Goal: Transaction & Acquisition: Book appointment/travel/reservation

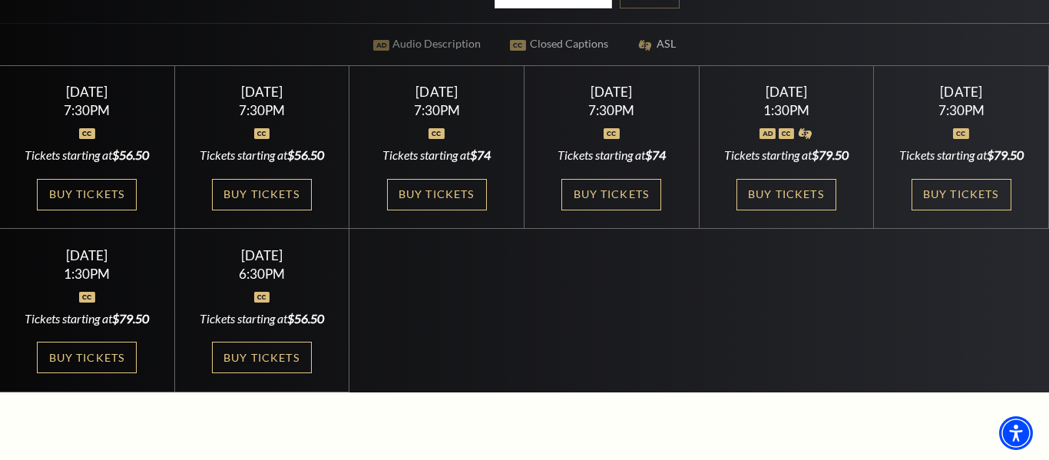
scroll to position [399, 0]
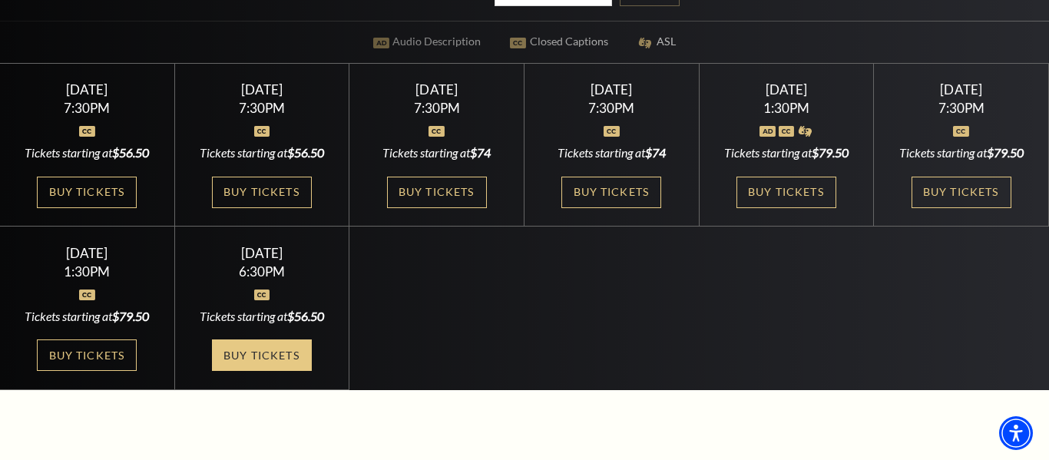
click at [270, 371] on link "Buy Tickets" at bounding box center [262, 355] width 100 height 31
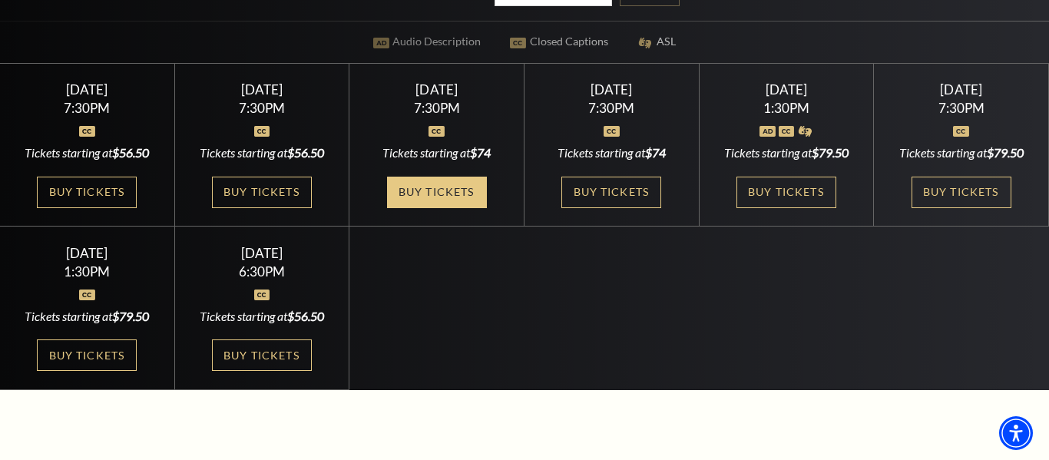
click at [450, 198] on link "Buy Tickets" at bounding box center [437, 192] width 100 height 31
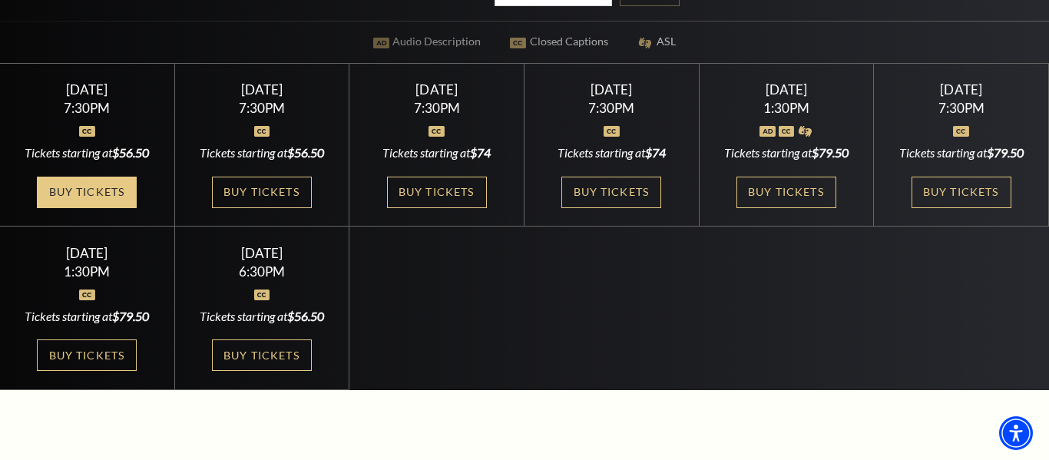
click at [87, 193] on link "Buy Tickets" at bounding box center [87, 192] width 100 height 31
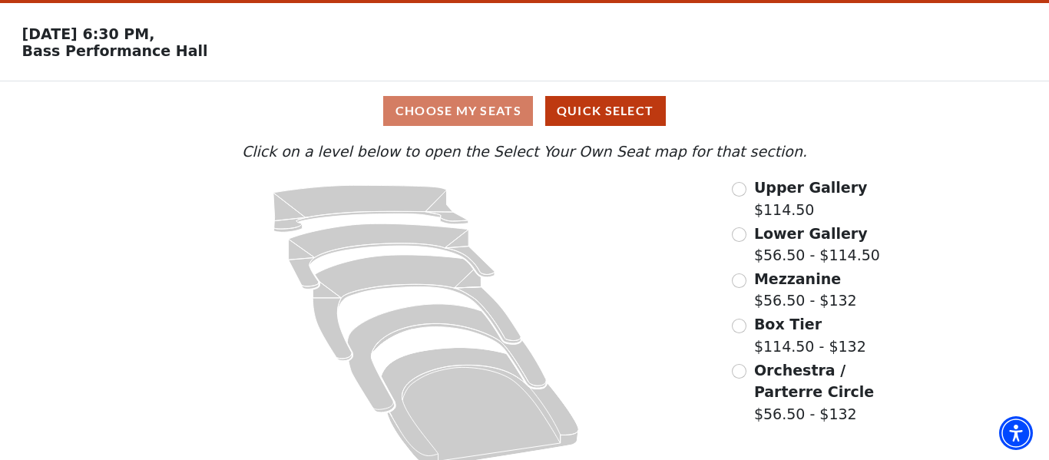
scroll to position [63, 0]
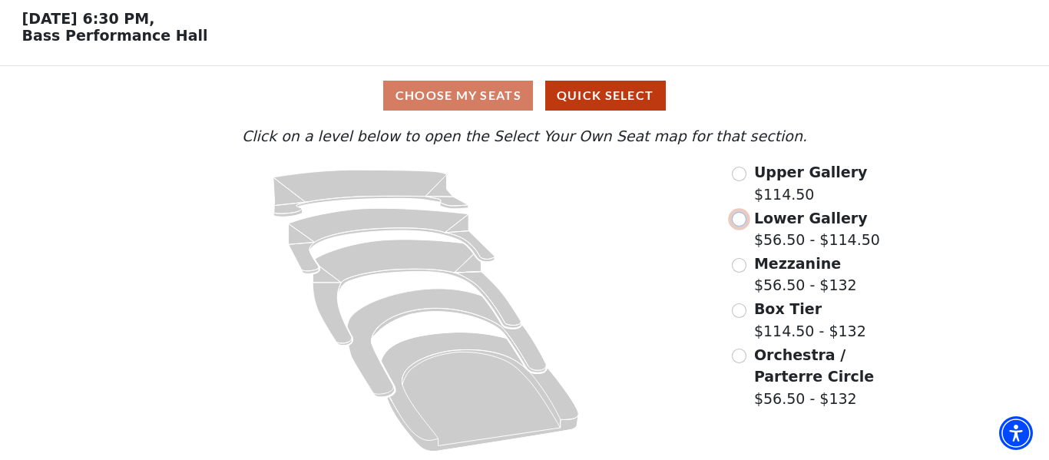
click at [744, 220] on input "Lower Gallery$56.50 - $114.50\a" at bounding box center [739, 219] width 15 height 15
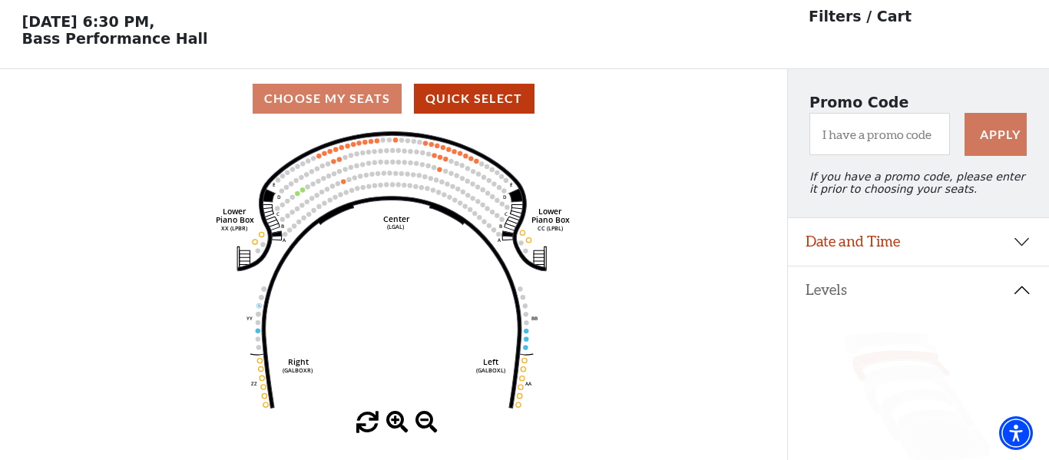
scroll to position [0, 0]
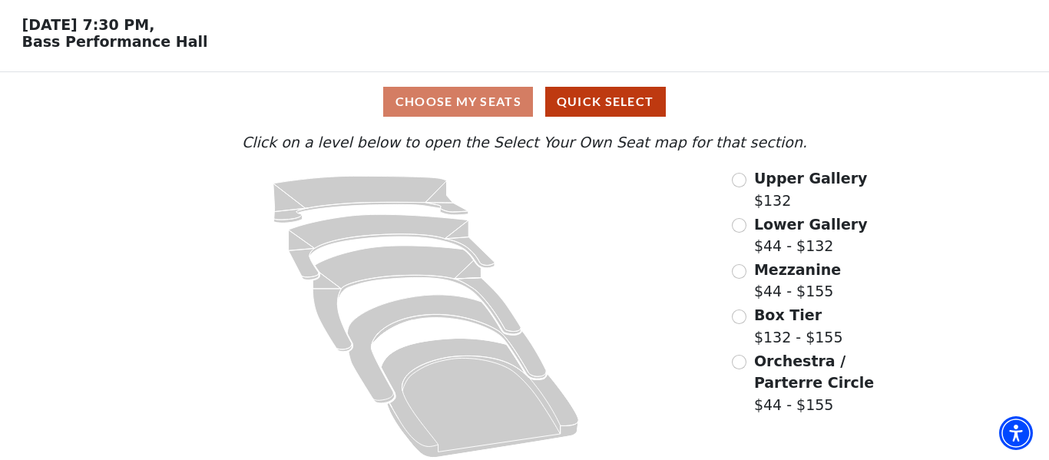
scroll to position [63, 0]
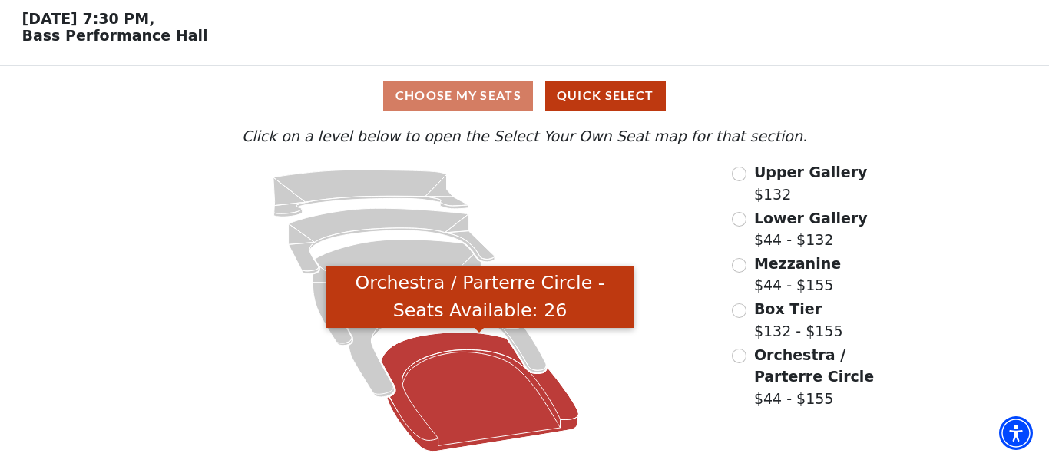
click at [470, 367] on icon "Orchestra / Parterre Circle - Seats Available: 26" at bounding box center [480, 392] width 198 height 119
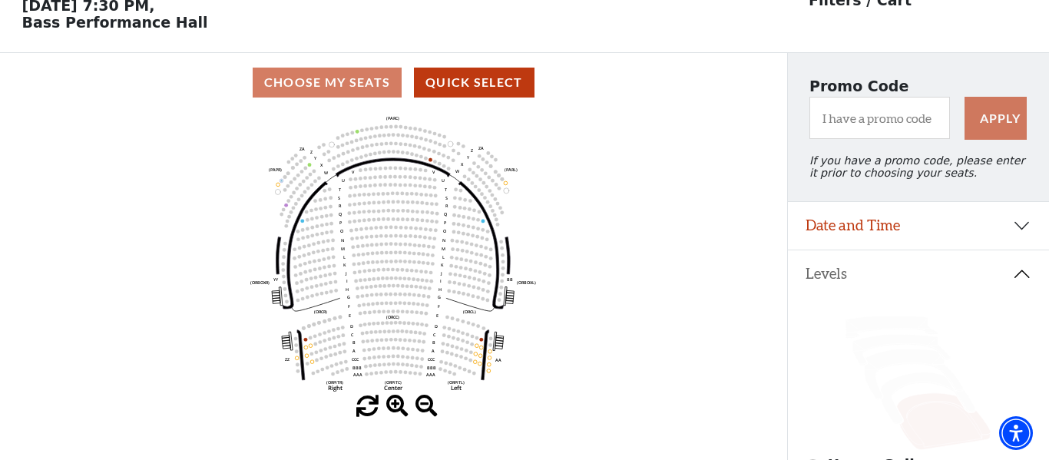
scroll to position [67, 0]
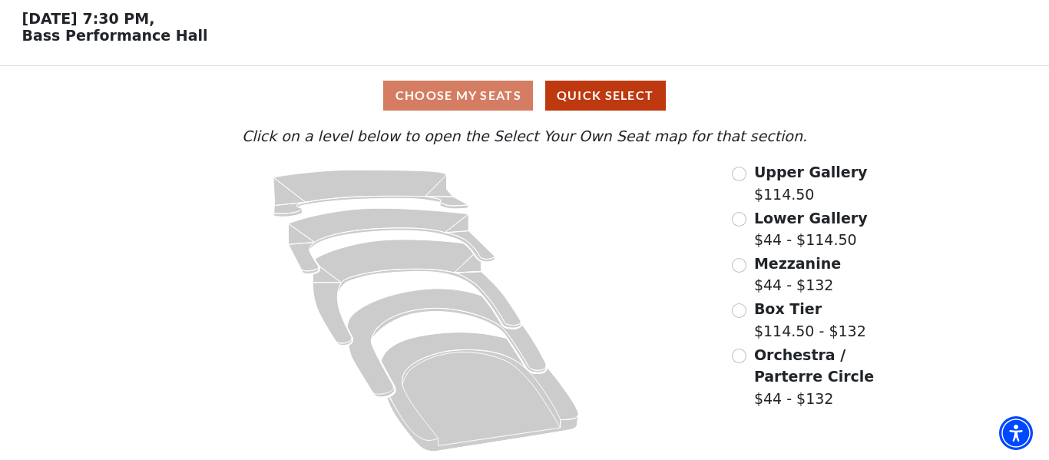
scroll to position [63, 0]
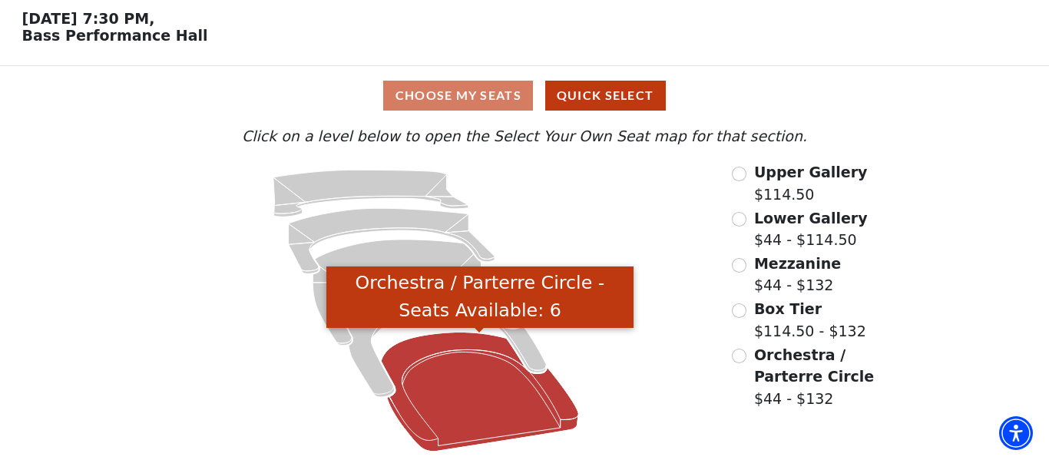
click at [471, 384] on icon "Orchestra / Parterre Circle - Seats Available: 6" at bounding box center [480, 392] width 198 height 119
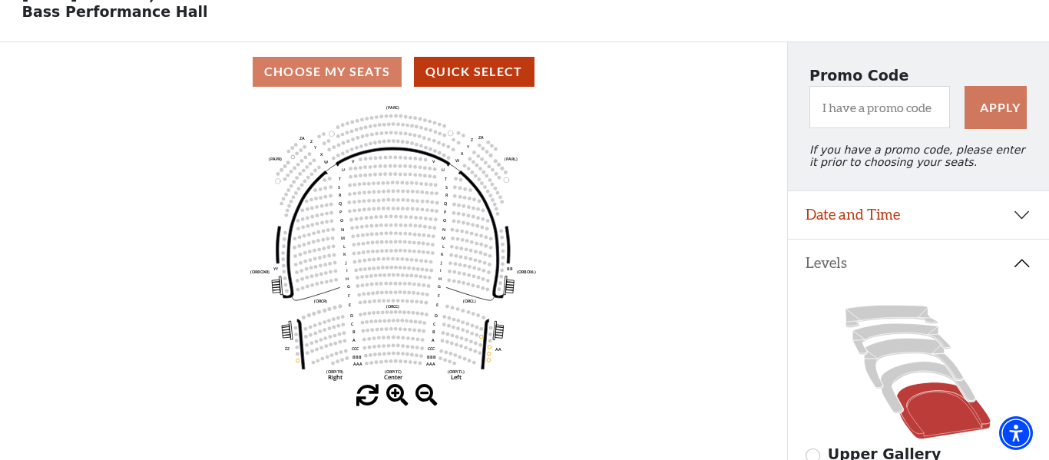
scroll to position [86, 0]
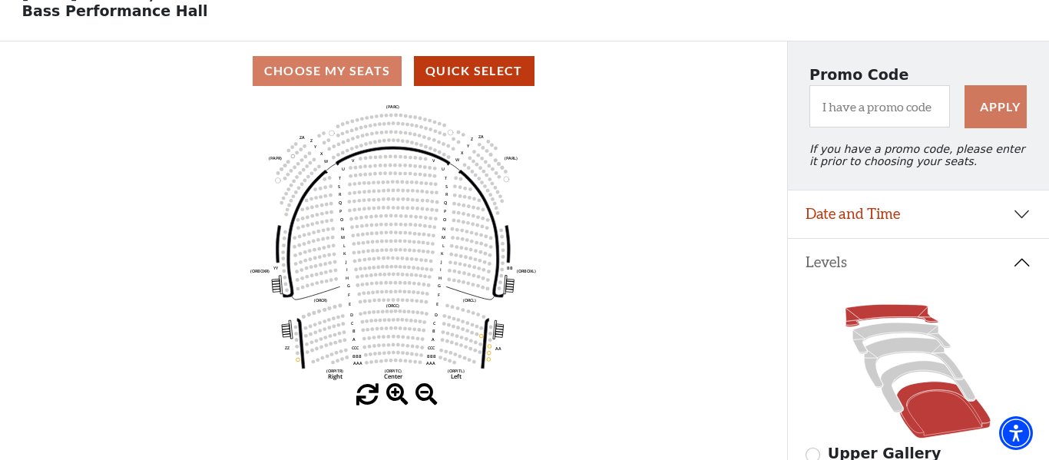
click at [894, 313] on icon at bounding box center [892, 316] width 93 height 22
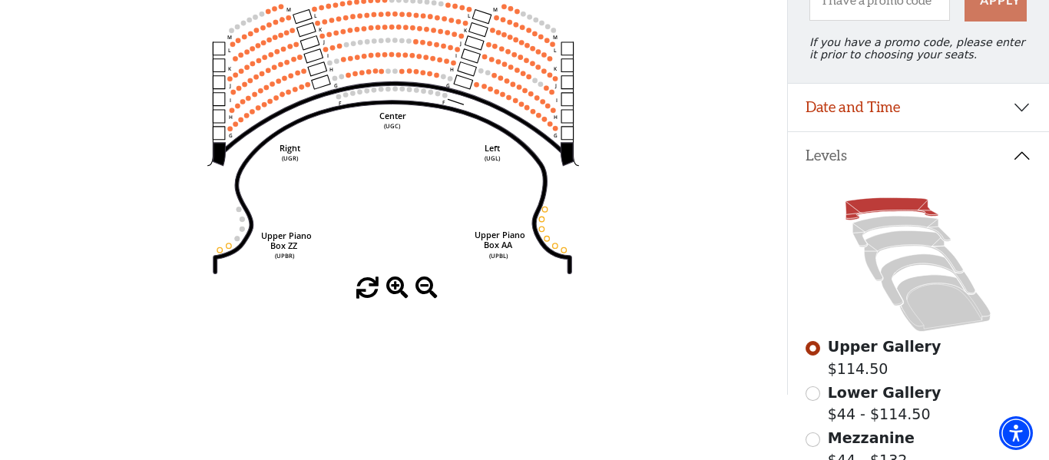
scroll to position [194, 0]
click at [818, 395] on input "Lower Gallery$44 - $114.50\a" at bounding box center [813, 393] width 15 height 15
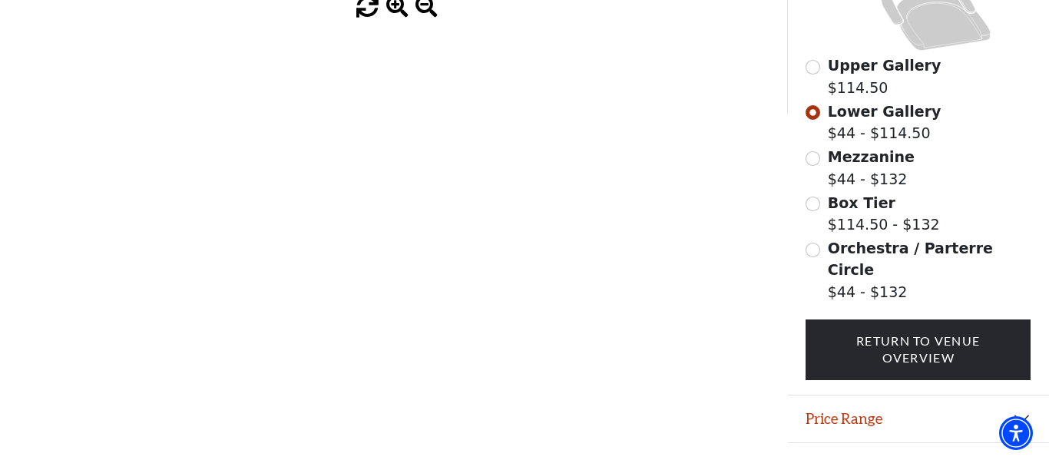
scroll to position [485, 0]
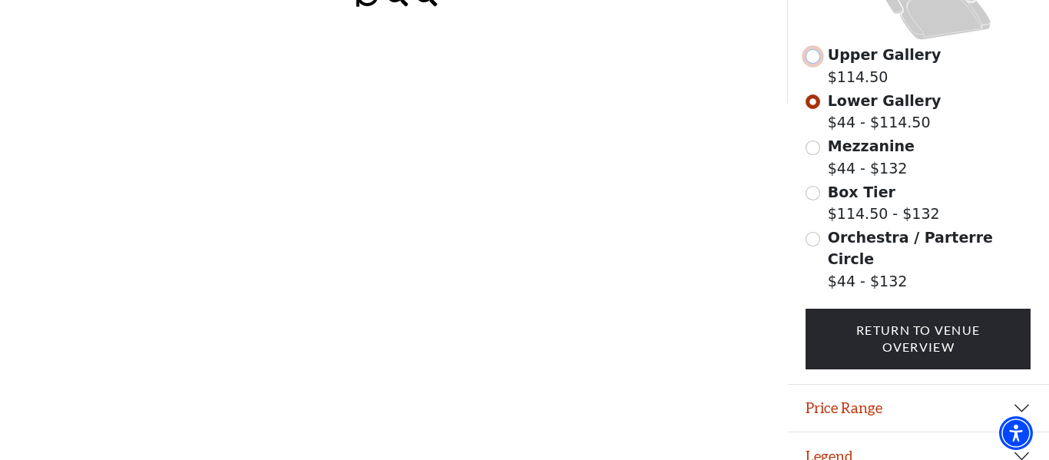
click at [813, 59] on input "Upper Gallery$114.50\a" at bounding box center [813, 56] width 15 height 15
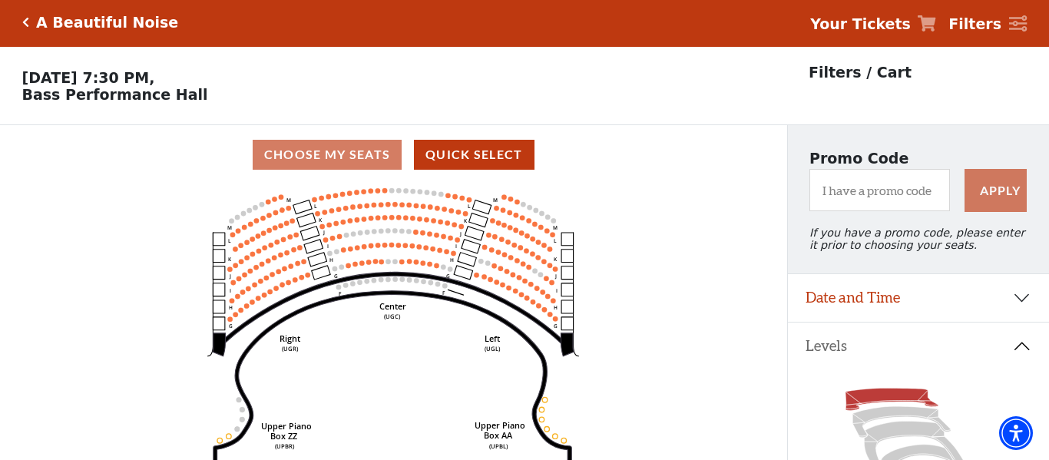
scroll to position [0, 0]
